Goal: Transaction & Acquisition: Book appointment/travel/reservation

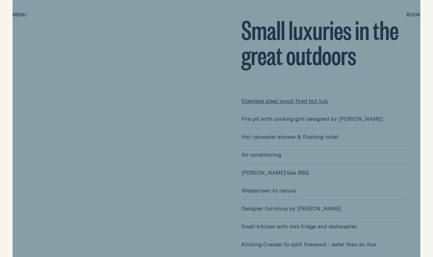
scroll to position [1603, 0]
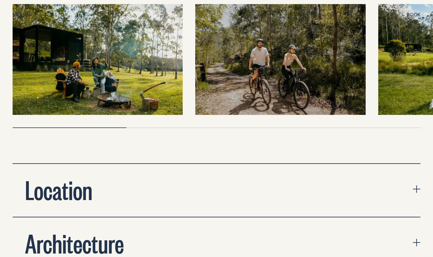
click at [296, 166] on button "Location" at bounding box center [217, 190] width 408 height 53
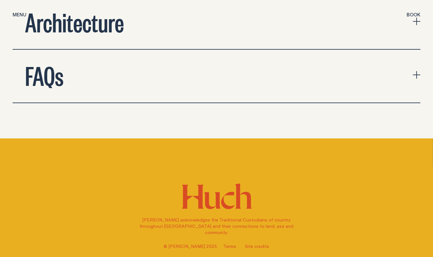
scroll to position [2263, 0]
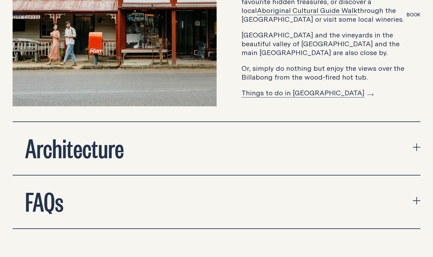
click at [313, 139] on button "Architecture" at bounding box center [217, 148] width 408 height 53
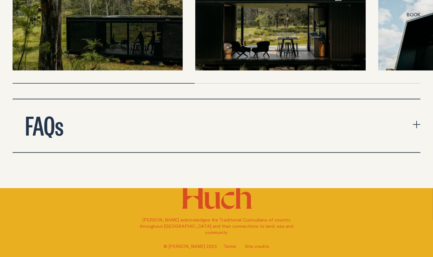
scroll to position [2577, 0]
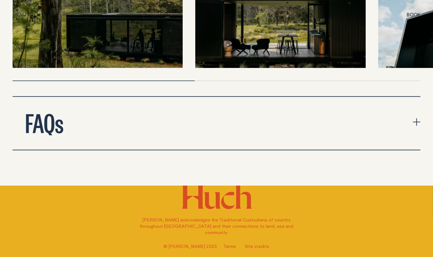
click at [333, 97] on button "FAQs" at bounding box center [217, 123] width 408 height 53
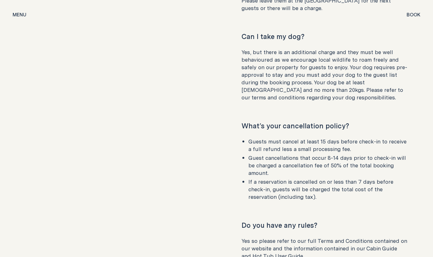
scroll to position [2891, 0]
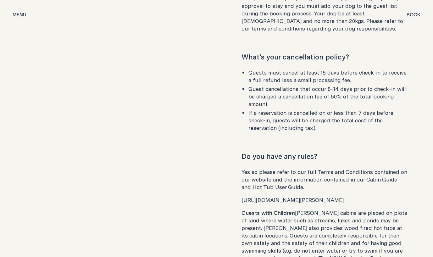
click at [418, 11] on button "Book Book" at bounding box center [413, 15] width 14 height 8
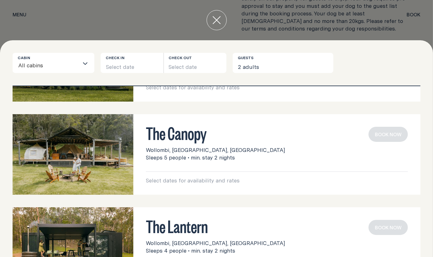
scroll to position [0, 0]
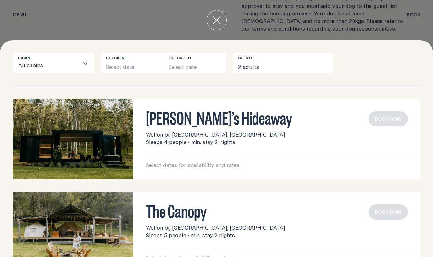
click at [179, 117] on h3 "[PERSON_NAME]’s Hideaway" at bounding box center [277, 117] width 262 height 12
click at [144, 59] on button "Select date" at bounding box center [132, 63] width 63 height 20
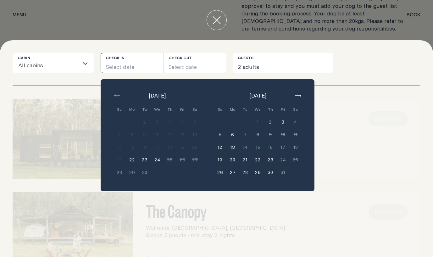
click at [283, 122] on button "3" at bounding box center [283, 122] width 13 height 13
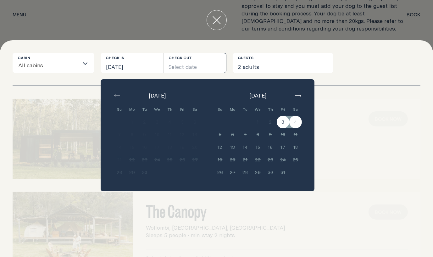
click at [387, 61] on div "Cabin All cabins Loading... Check in [DATE] Check out Select date [DATE] Su Mo …" at bounding box center [216, 148] width 433 height 217
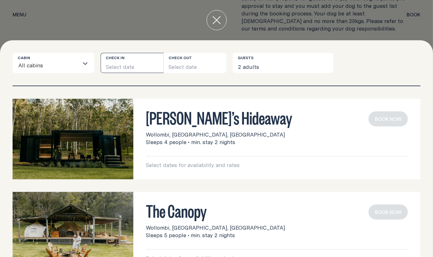
click at [126, 67] on button "Select date" at bounding box center [132, 63] width 63 height 20
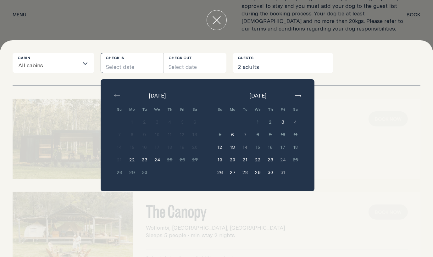
click at [282, 121] on button "3" at bounding box center [283, 122] width 13 height 13
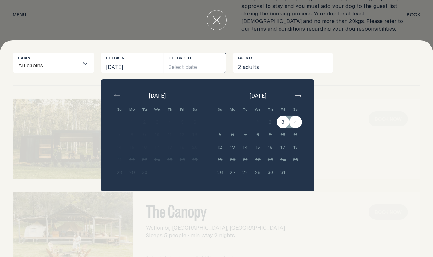
click at [299, 95] on icon "button" at bounding box center [298, 95] width 6 height 3
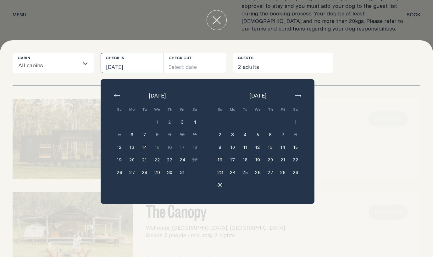
drag, startPoint x: 124, startPoint y: 93, endPoint x: 120, endPoint y: 96, distance: 4.9
click at [124, 93] on div "[DATE]" at bounding box center [157, 96] width 88 height 8
click at [119, 96] on icon "button" at bounding box center [117, 95] width 6 height 3
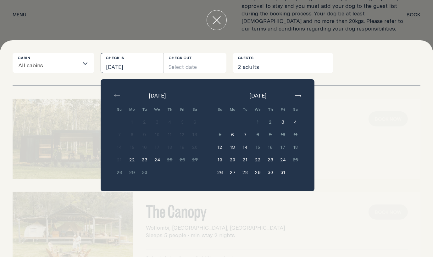
click at [368, 151] on div "[PERSON_NAME]’s Hideaway Wollombi, [GEOGRAPHIC_DATA], [GEOGRAPHIC_DATA] Sleeps …" at bounding box center [217, 139] width 408 height 80
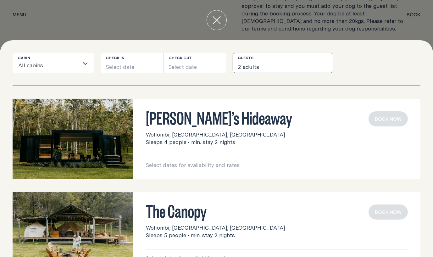
click at [260, 67] on button "2 adults" at bounding box center [283, 63] width 101 height 20
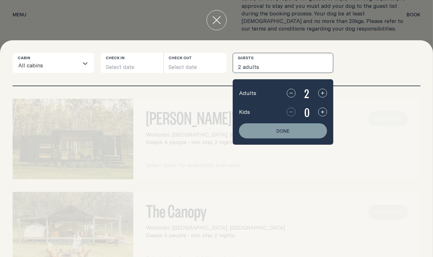
click at [91, 82] on div "Cabin All cabins Loading... Check in Select date Check out Select date Guests 2…" at bounding box center [217, 69] width 408 height 33
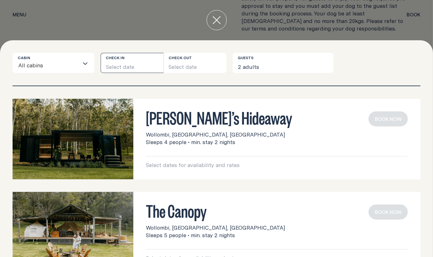
click at [131, 57] on button "Select date" at bounding box center [132, 63] width 63 height 20
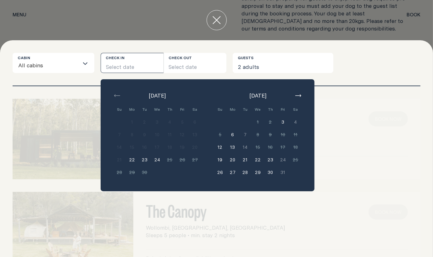
click at [283, 120] on button "3" at bounding box center [283, 122] width 13 height 13
